Goal: Find specific page/section: Find specific page/section

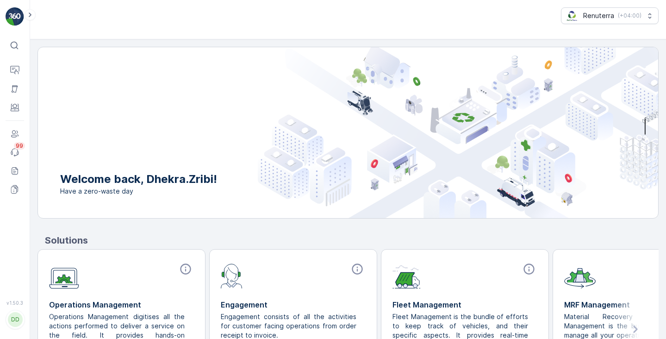
click at [15, 44] on icon at bounding box center [14, 45] width 9 height 9
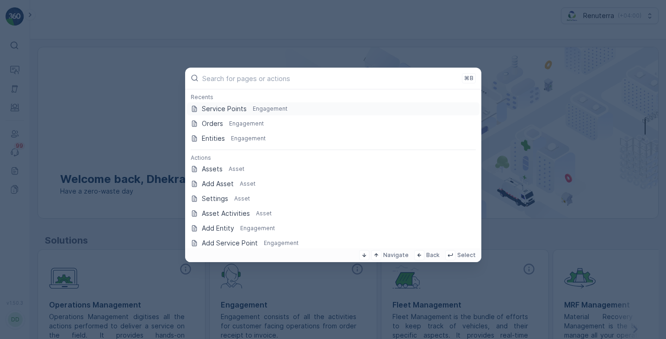
click at [215, 112] on p "Service Points" at bounding box center [224, 108] width 45 height 9
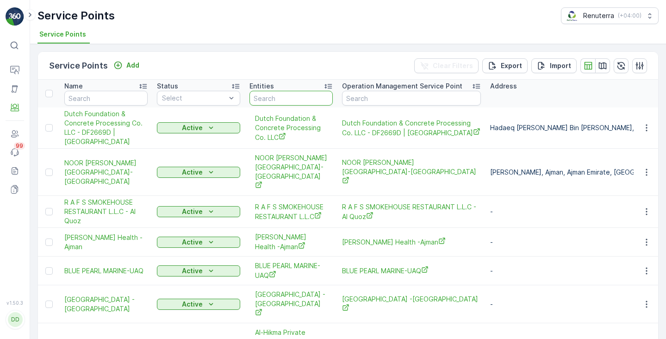
click at [275, 100] on input "text" at bounding box center [291, 98] width 83 height 15
type input "Jabal"
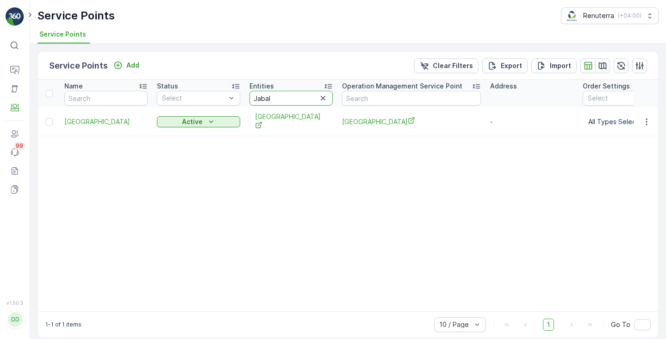
click at [284, 92] on input "Jabal" at bounding box center [291, 98] width 83 height 15
click at [284, 94] on input "Jabal" at bounding box center [291, 98] width 83 height 15
click at [321, 95] on icon "button" at bounding box center [323, 98] width 9 height 9
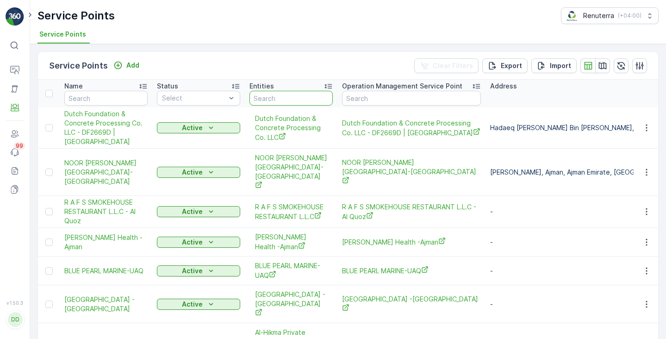
click at [254, 99] on input "text" at bounding box center [291, 98] width 83 height 15
type input "jaz"
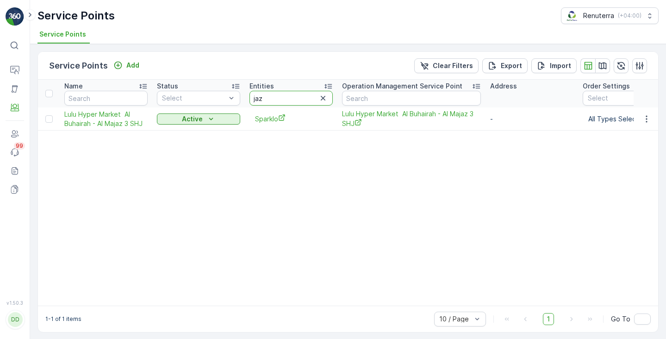
click at [275, 96] on input "jaz" at bounding box center [291, 98] width 83 height 15
click at [319, 101] on icon "button" at bounding box center [323, 98] width 9 height 9
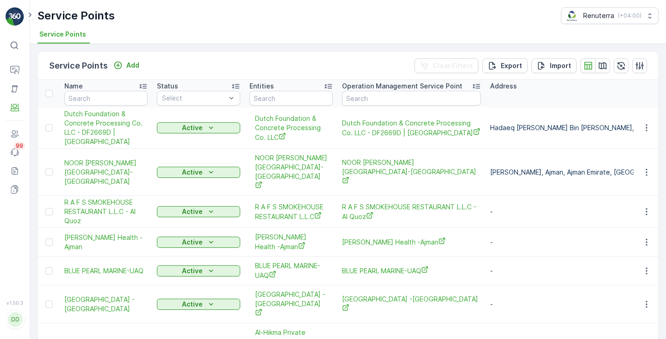
click at [14, 44] on icon at bounding box center [14, 45] width 9 height 9
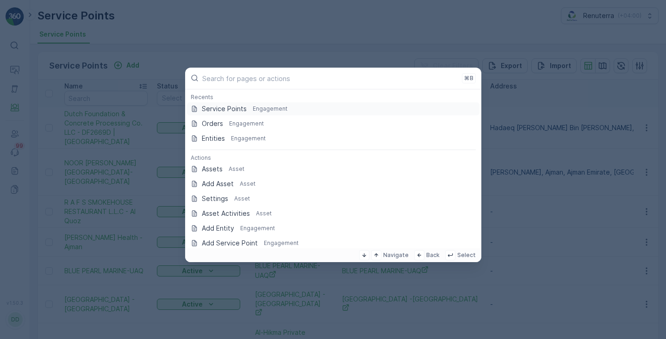
click at [220, 111] on p "Service Points" at bounding box center [224, 108] width 45 height 9
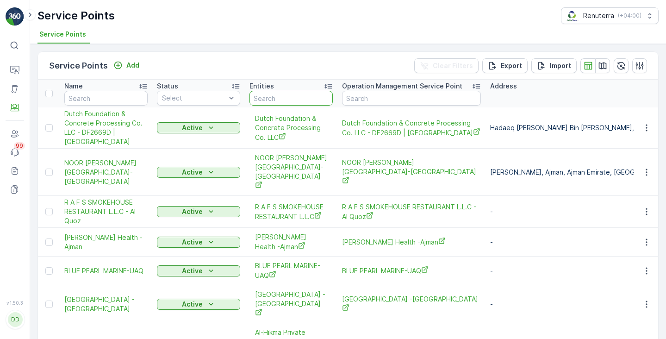
click at [300, 101] on input "text" at bounding box center [291, 98] width 83 height 15
type input "dar"
